Goal: Information Seeking & Learning: Find specific fact

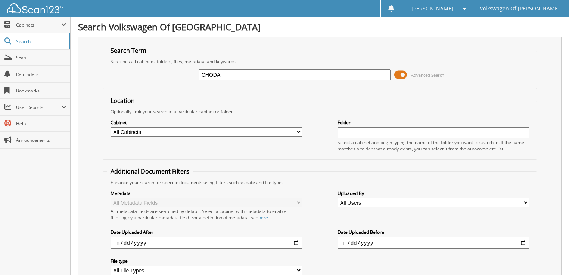
type input "CHODA"
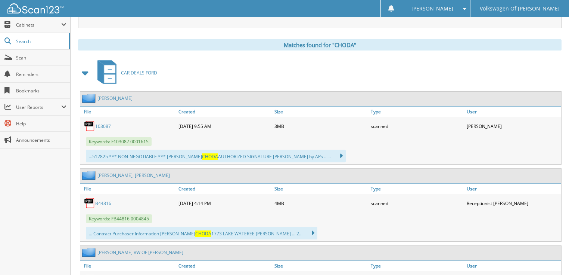
scroll to position [318, 0]
